Goal: Answer question/provide support: Share knowledge or assist other users

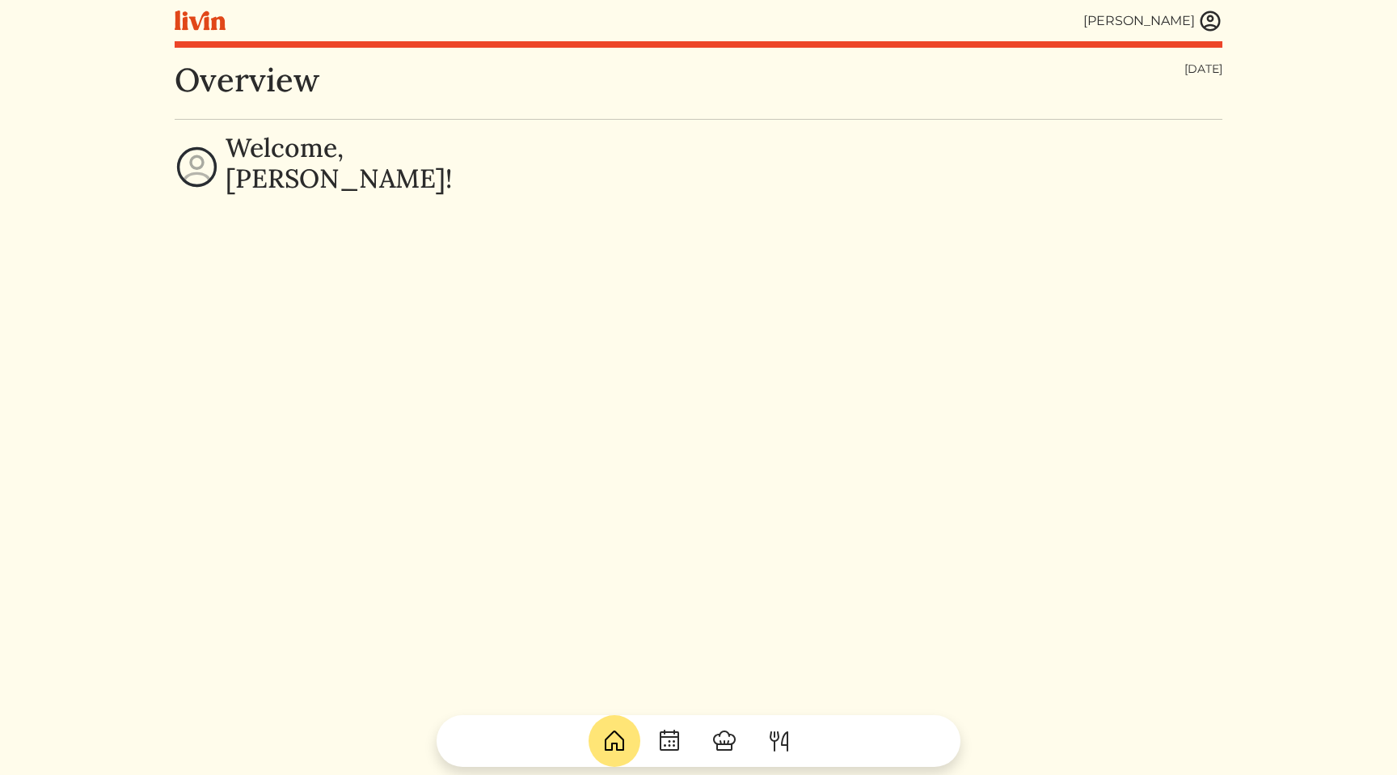
click at [776, 743] on img at bounding box center [780, 741] width 26 height 26
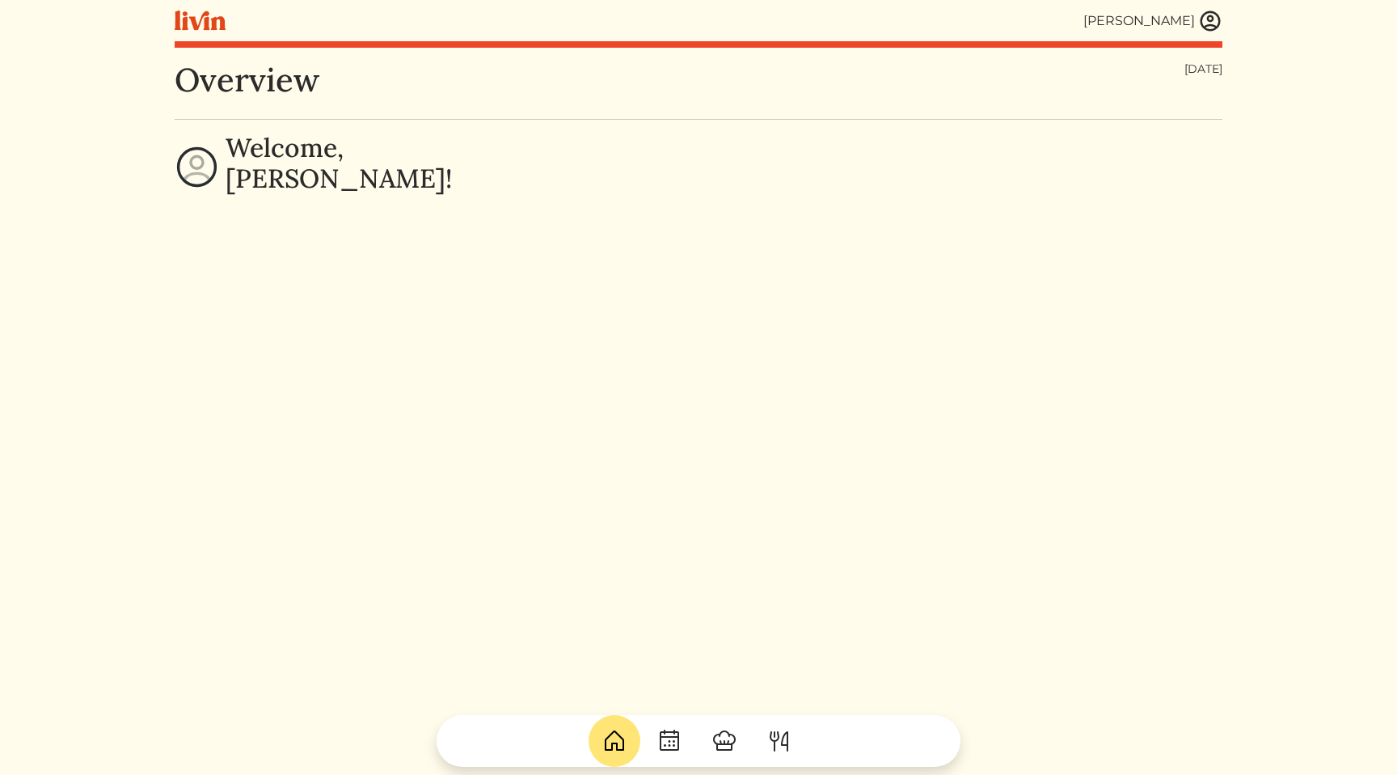
click at [780, 741] on img at bounding box center [780, 741] width 26 height 26
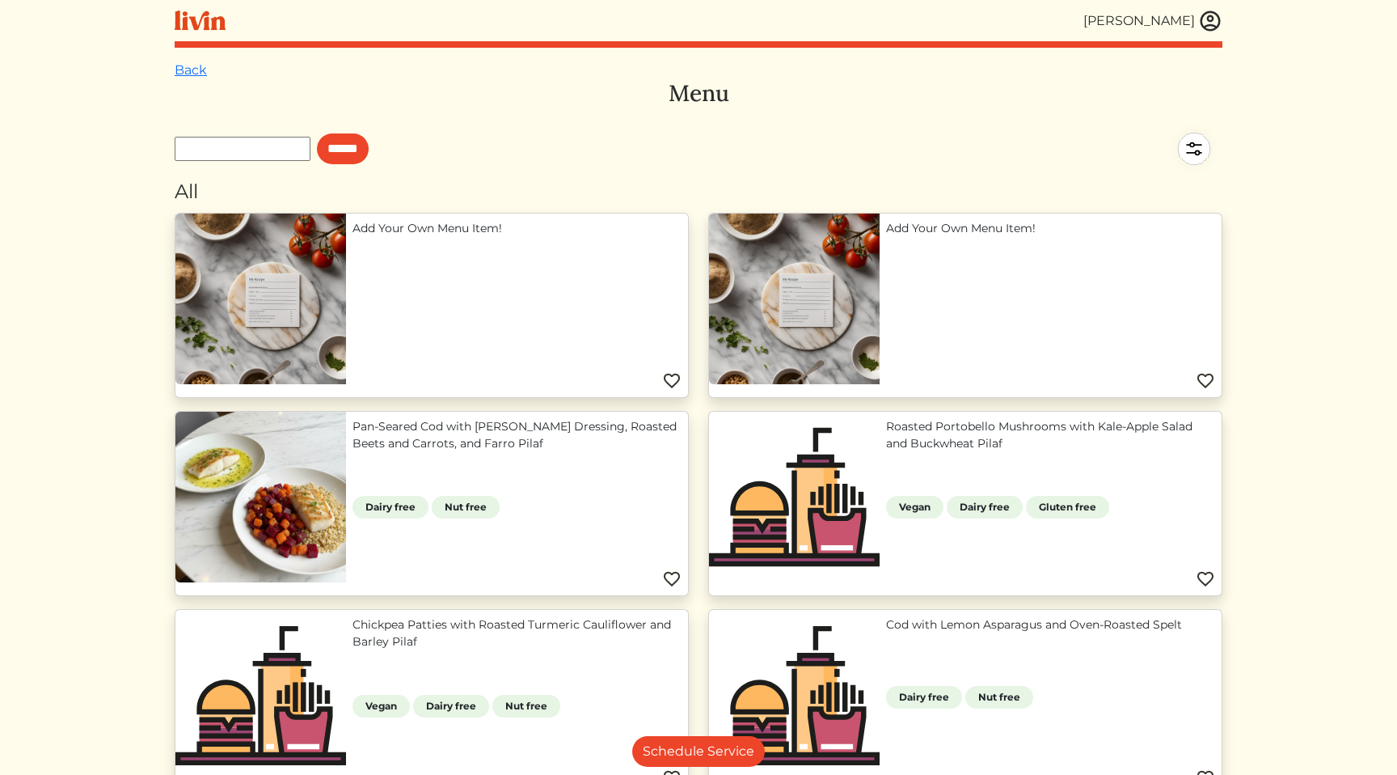
click at [1358, 563] on html "[PERSON_NAME] [PERSON_NAME] Log out Dashboard Services Upcoming Completed Reque…" at bounding box center [698, 387] width 1397 height 775
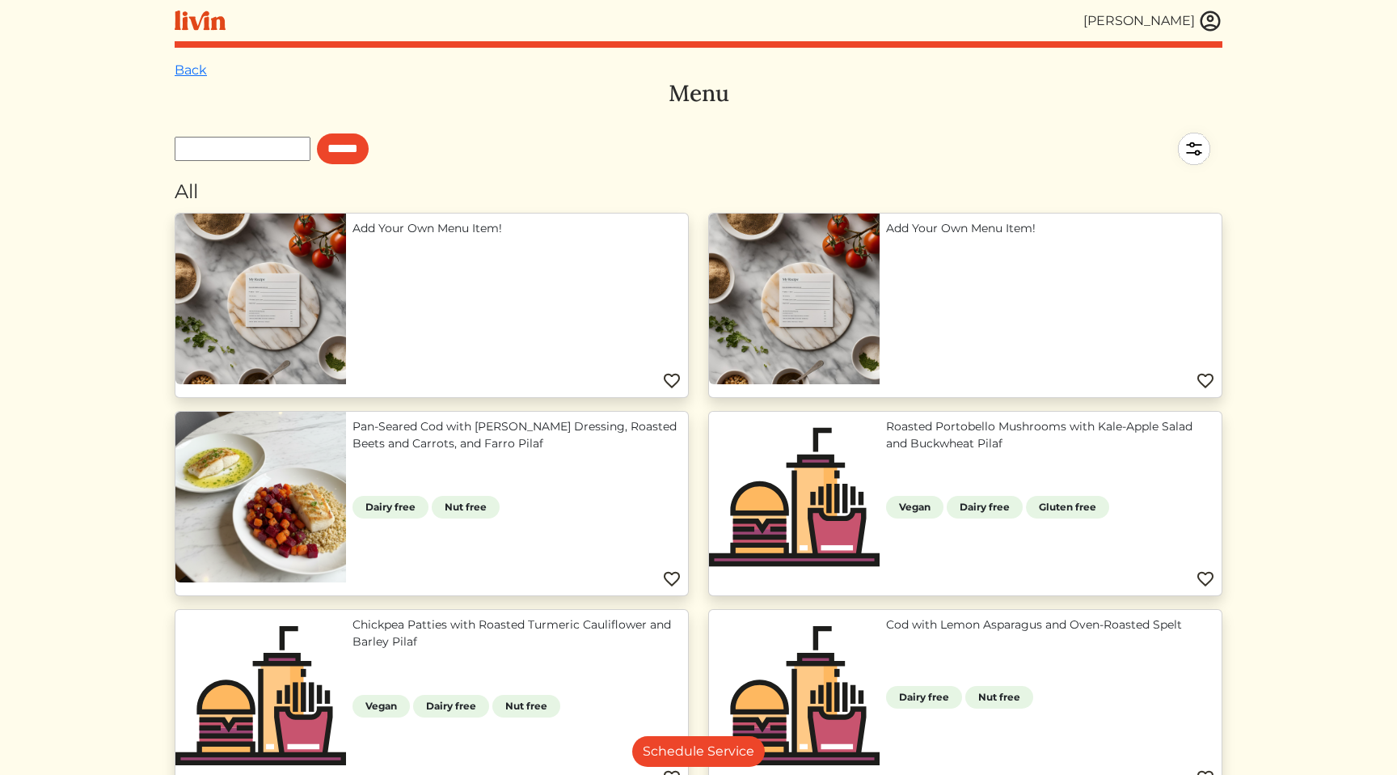
click at [1358, 562] on html "[PERSON_NAME] [PERSON_NAME] Log out Dashboard Services Upcoming Completed Reque…" at bounding box center [698, 387] width 1397 height 775
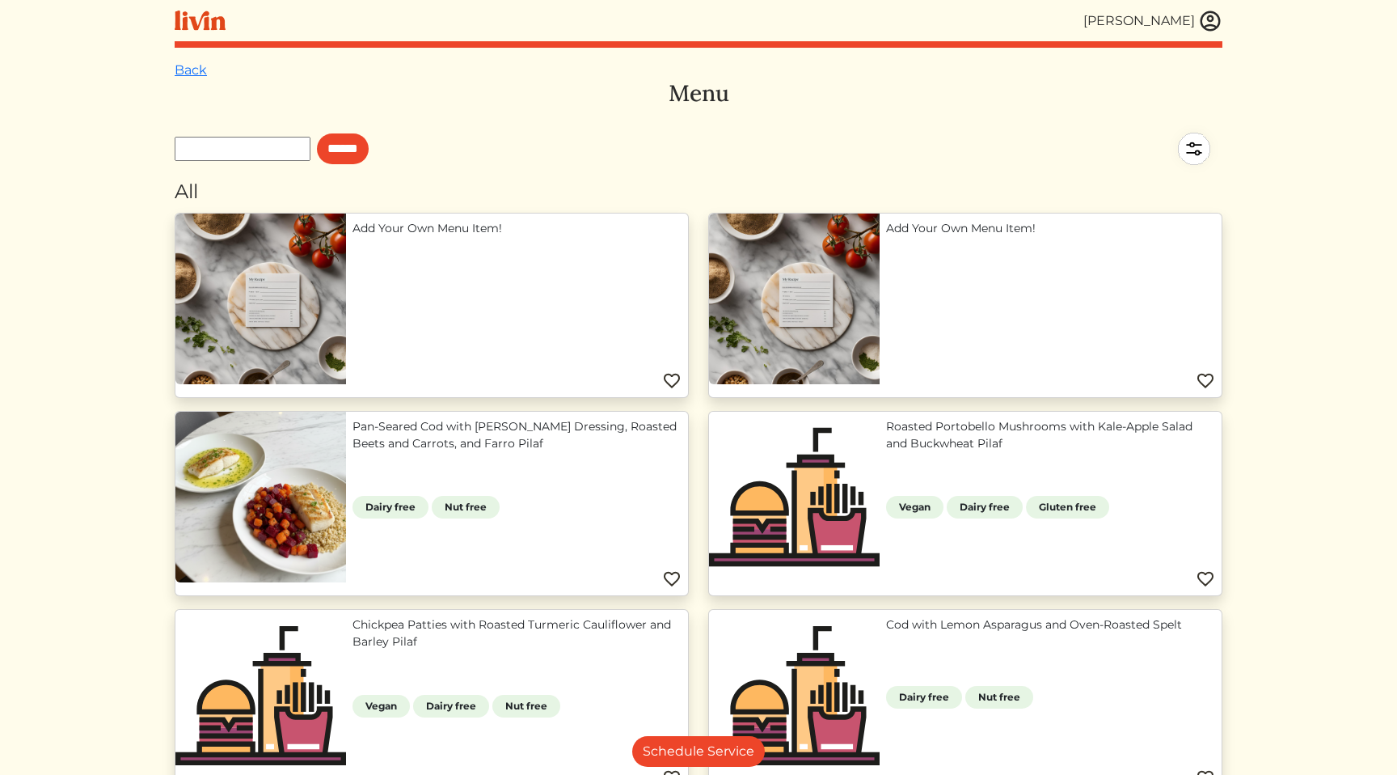
click at [1214, 27] on img at bounding box center [1211, 21] width 24 height 24
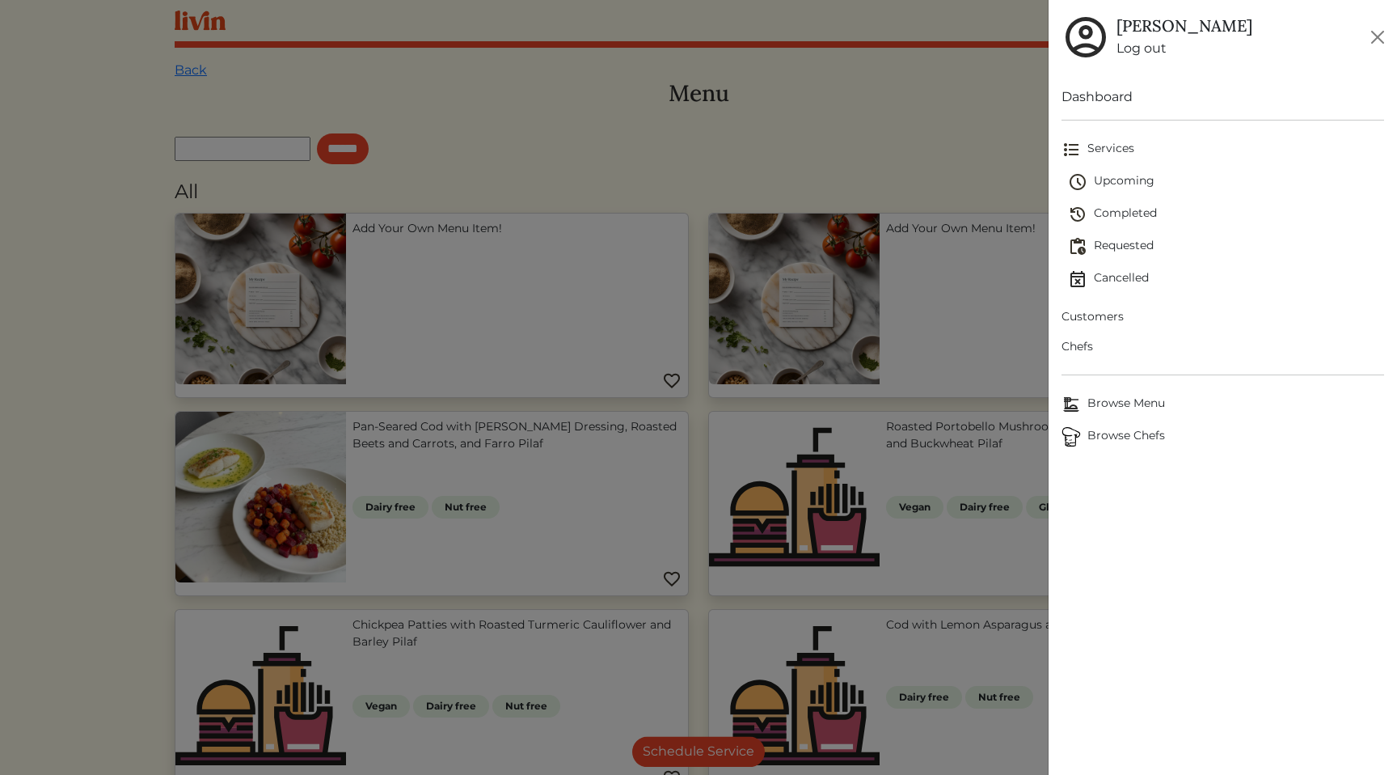
click at [1111, 315] on span "Customers" at bounding box center [1223, 316] width 323 height 17
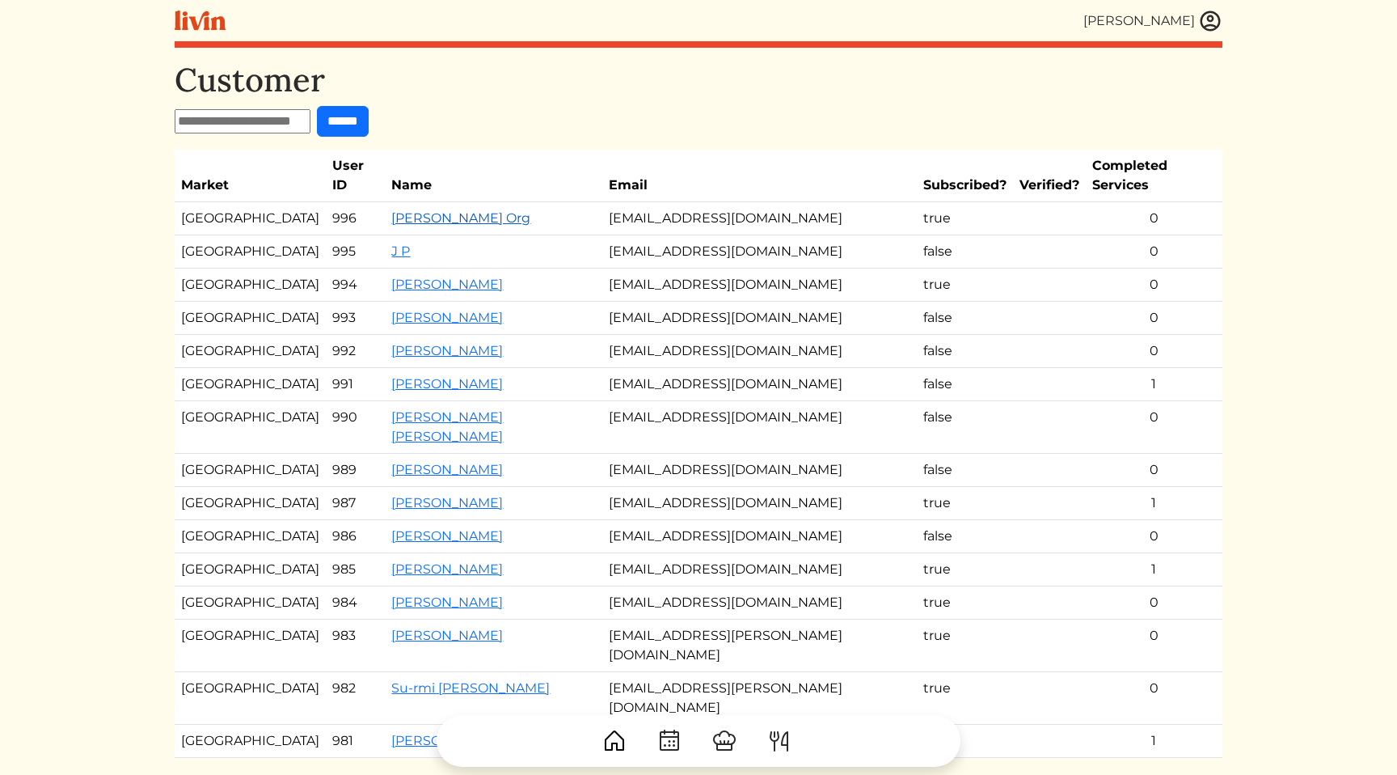
click at [425, 210] on link "Kobie's Org" at bounding box center [460, 217] width 139 height 15
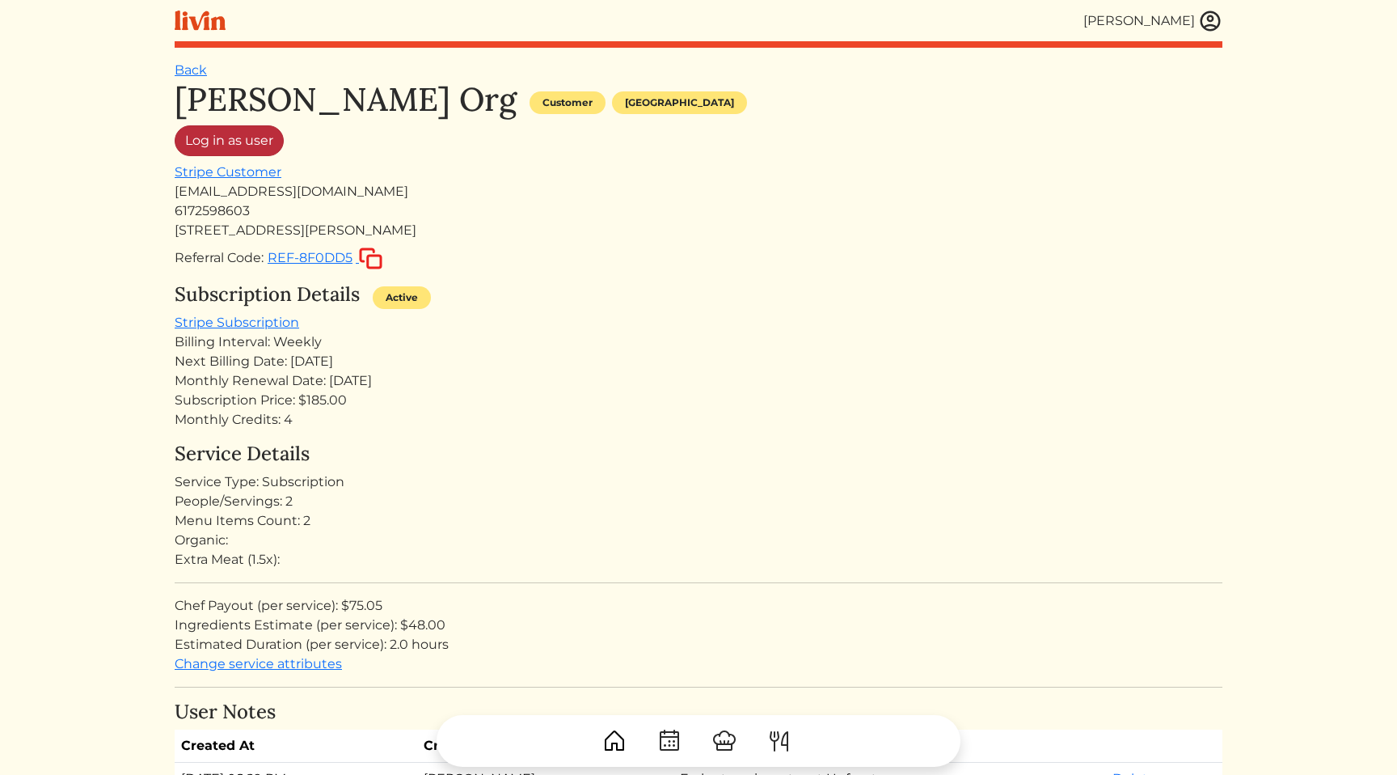
click at [249, 133] on link "Log in as user" at bounding box center [229, 140] width 109 height 31
